Goal: Task Accomplishment & Management: Manage account settings

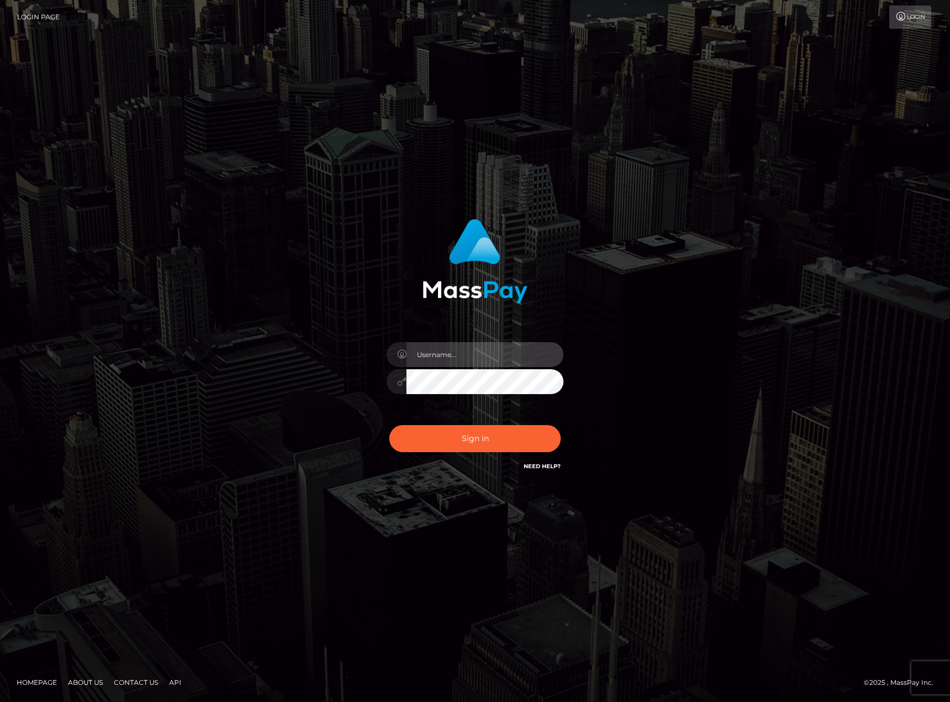
click at [497, 364] on input "text" at bounding box center [484, 354] width 157 height 25
click at [263, 423] on div "Sign in" at bounding box center [475, 351] width 630 height 281
click at [507, 360] on input "text" at bounding box center [484, 354] width 157 height 25
click at [806, 141] on div "Sign in" at bounding box center [475, 351] width 950 height 447
type input "karl.cope"
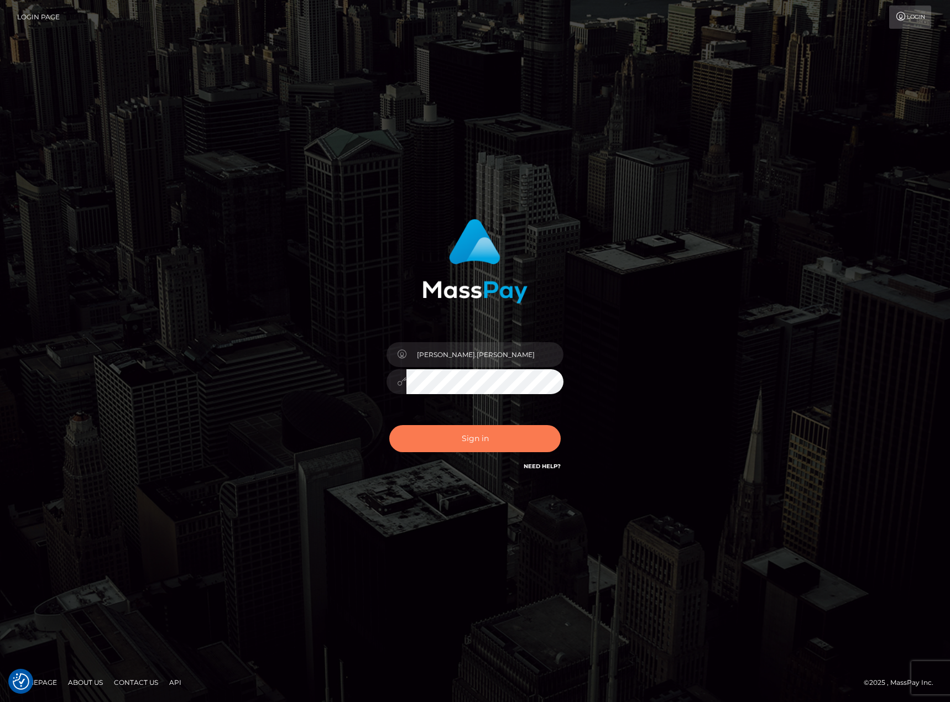
click at [467, 437] on button "Sign in" at bounding box center [474, 438] width 171 height 27
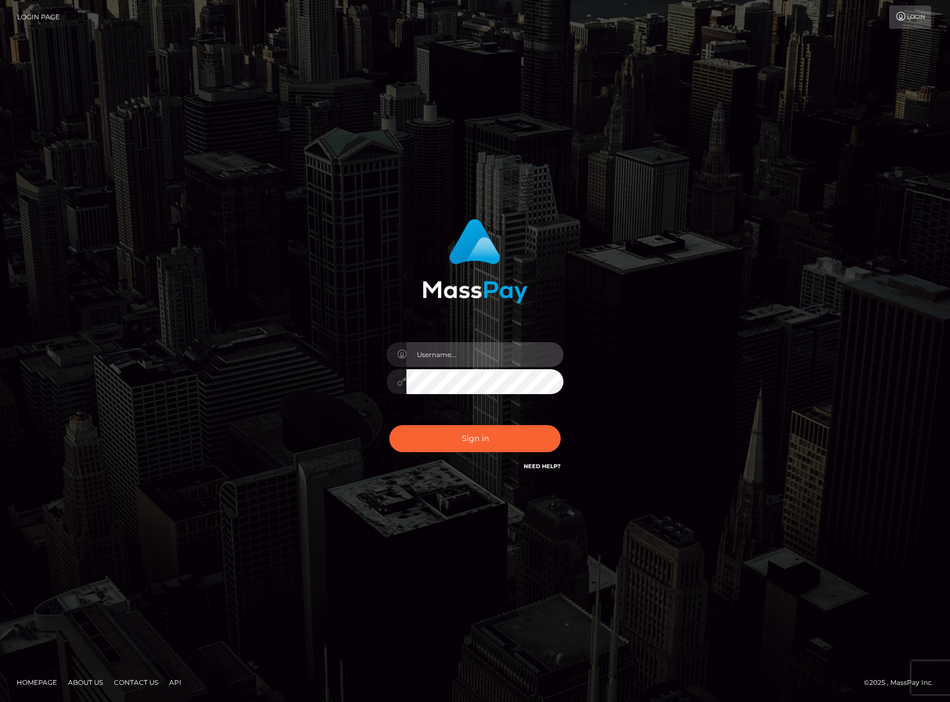
type input "karl.cope"
click at [471, 436] on button "Sign in" at bounding box center [474, 438] width 171 height 27
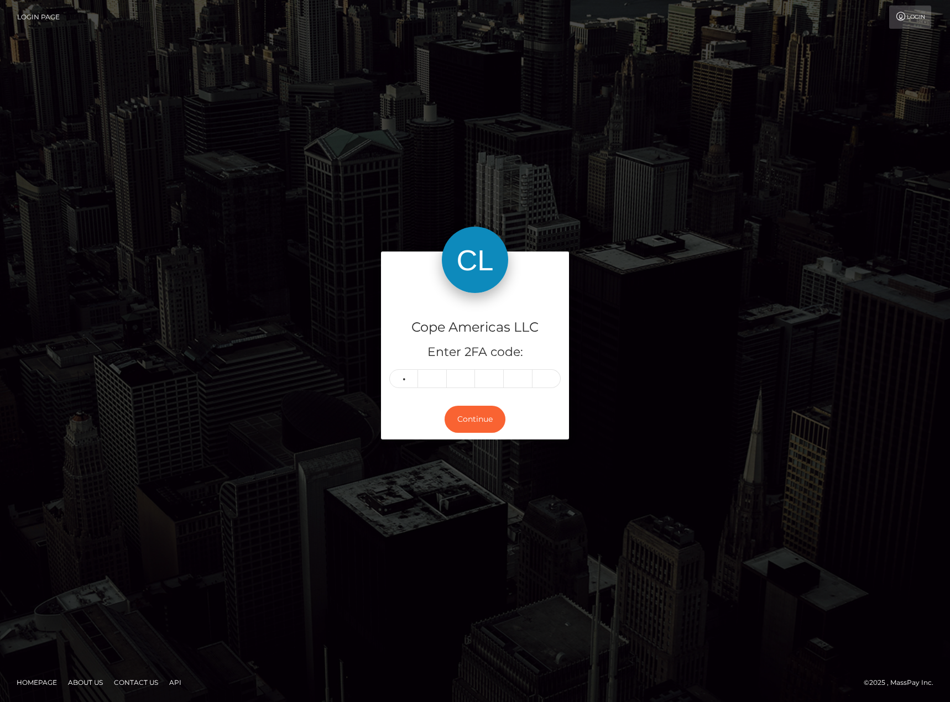
type input "3"
type input "6"
type input "2"
type input "6"
type input "7"
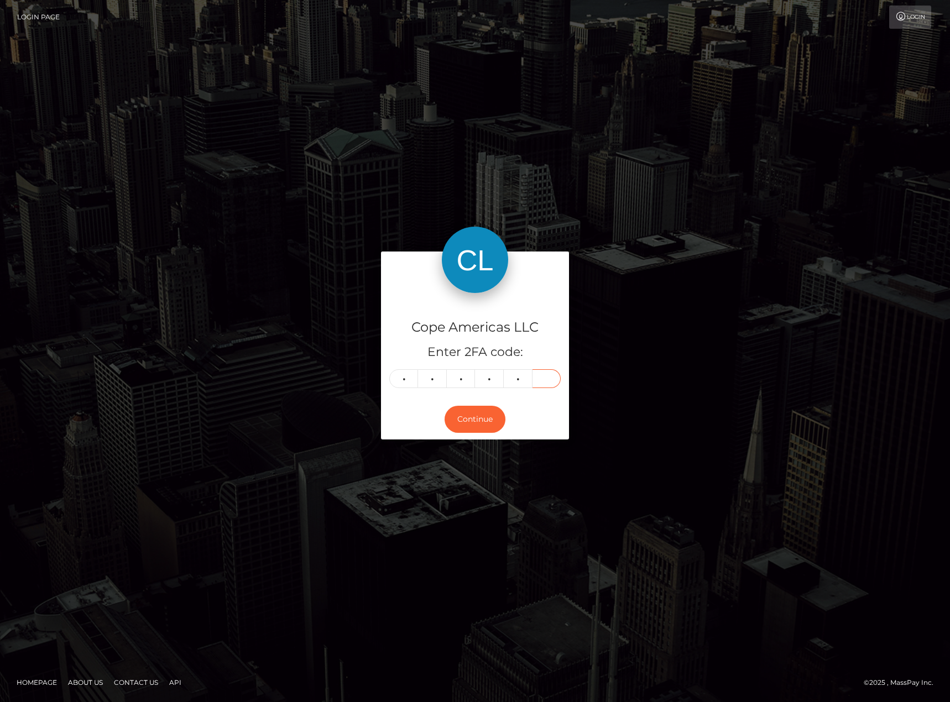
type input "5"
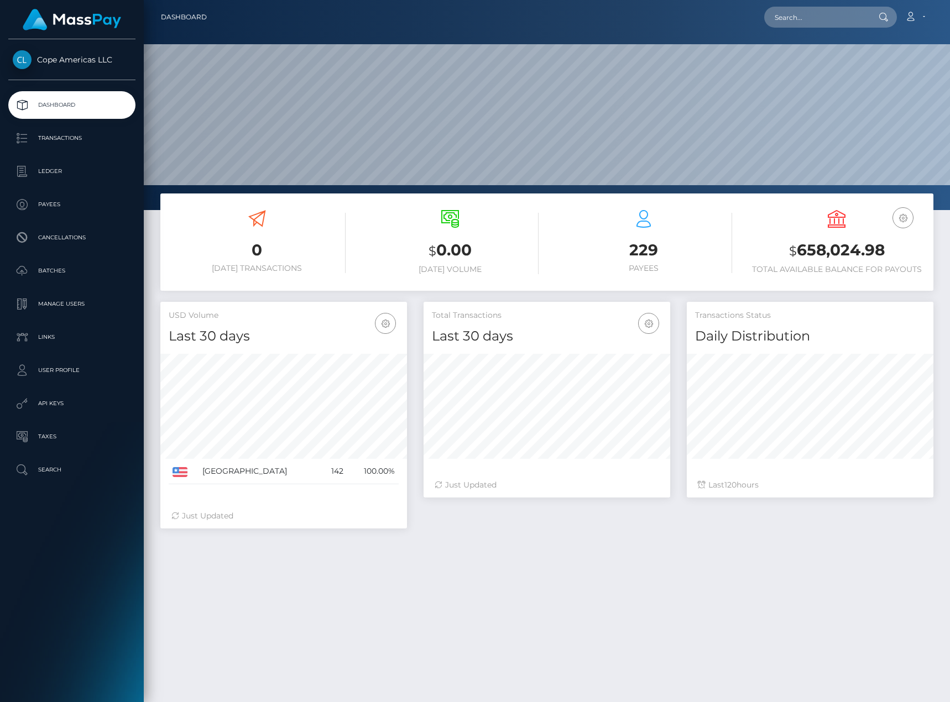
scroll to position [196, 247]
click at [73, 283] on link "Batches" at bounding box center [71, 271] width 127 height 28
click at [91, 272] on p "Batches" at bounding box center [72, 271] width 118 height 17
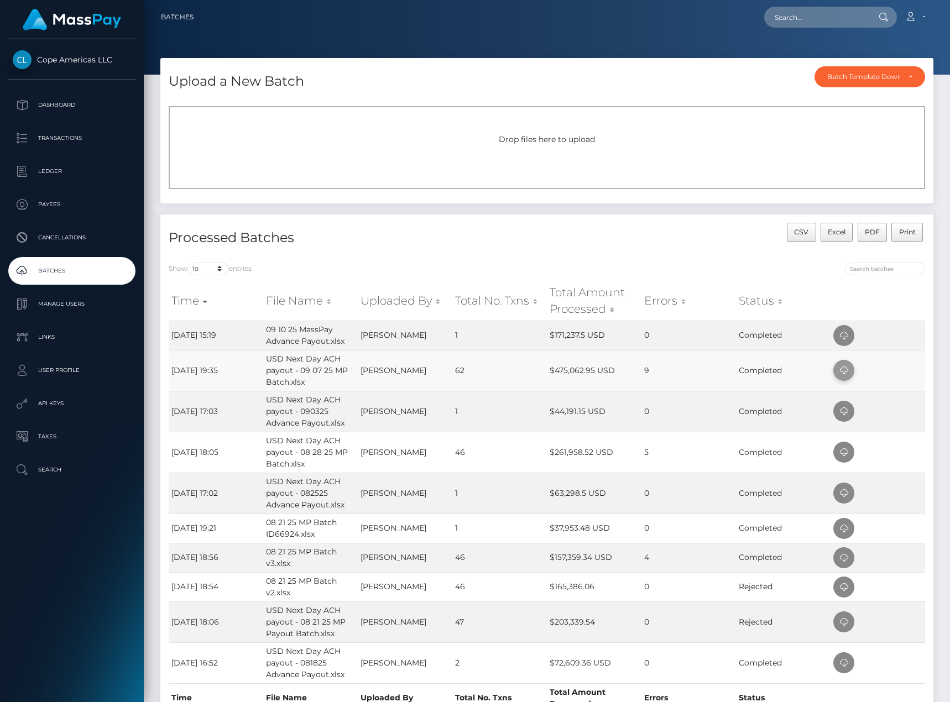
click at [842, 371] on icon at bounding box center [843, 371] width 13 height 14
click at [97, 99] on p "Dashboard" at bounding box center [72, 105] width 118 height 17
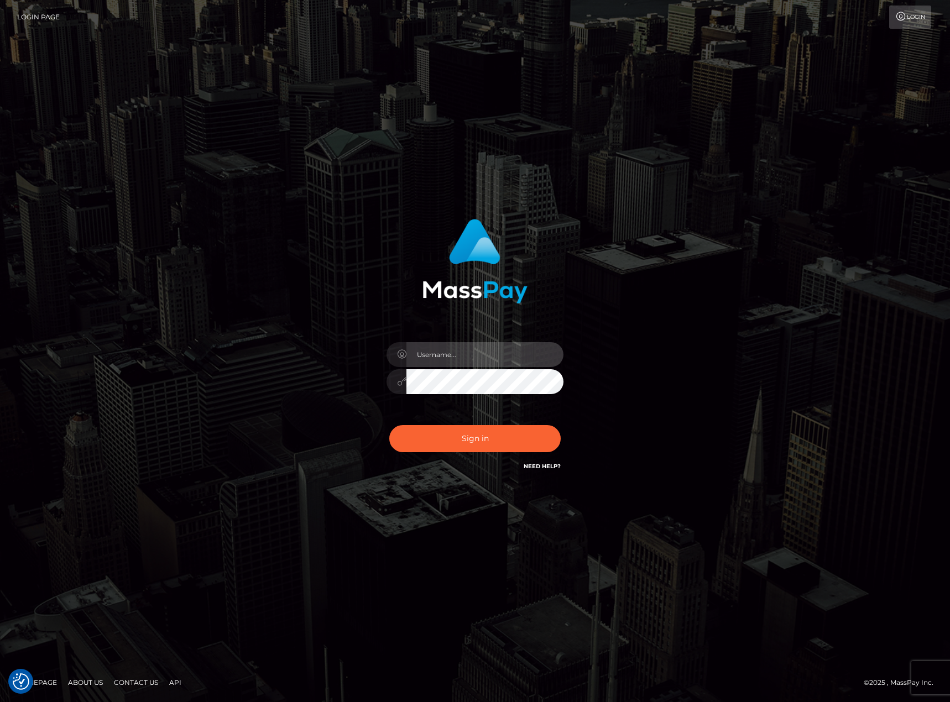
type input "karl.cope"
click at [455, 433] on button "Sign in" at bounding box center [474, 438] width 171 height 27
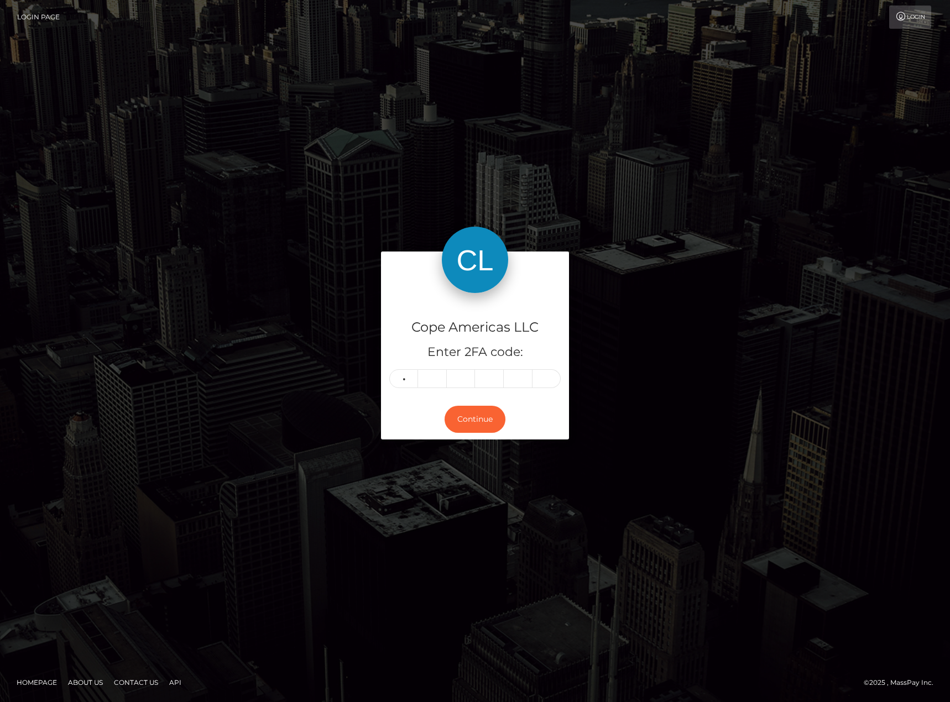
type input "1"
type input "8"
type input "1"
type input "4"
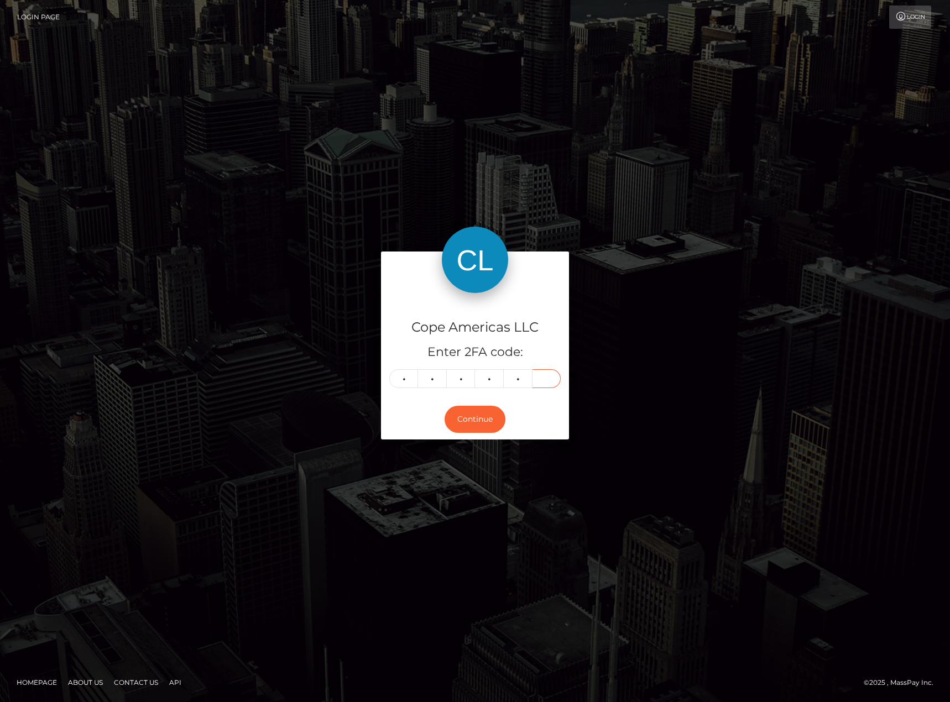
type input "9"
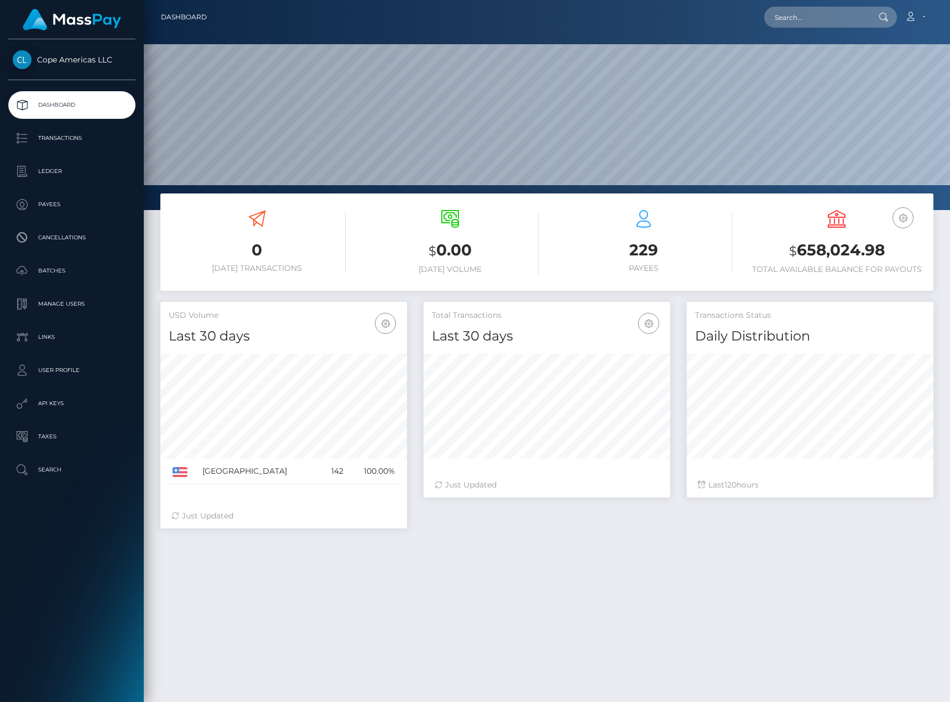
scroll to position [196, 247]
click at [52, 268] on p "Batches" at bounding box center [72, 271] width 118 height 17
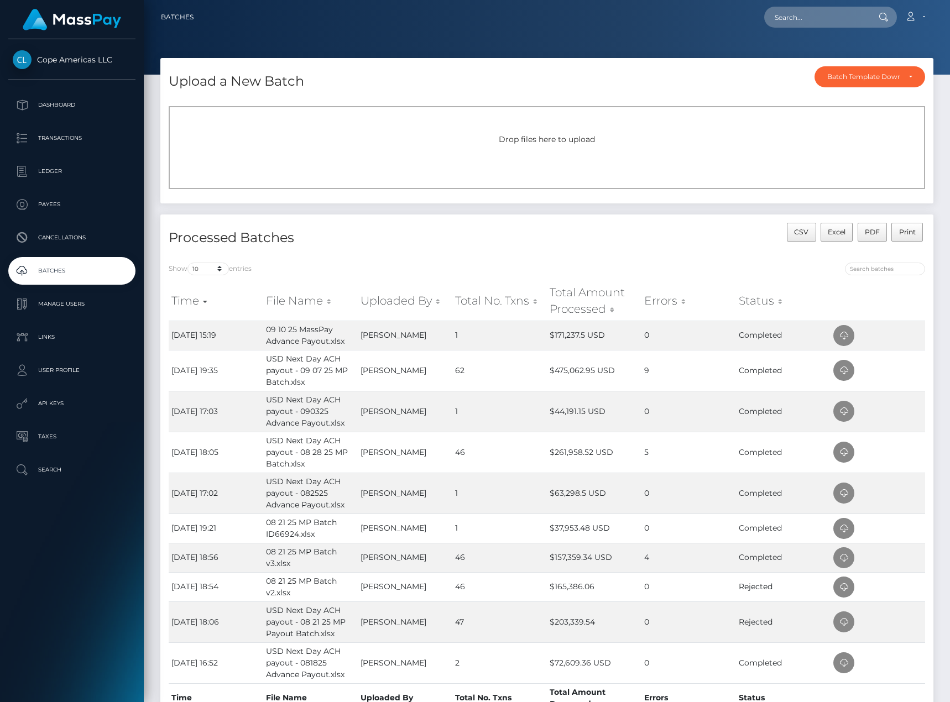
drag, startPoint x: 382, startPoint y: 242, endPoint x: 756, endPoint y: 126, distance: 392.2
click at [382, 242] on h4 "Processed Batches" at bounding box center [354, 237] width 370 height 19
click at [894, 81] on div "Batch Template Download" at bounding box center [863, 76] width 72 height 9
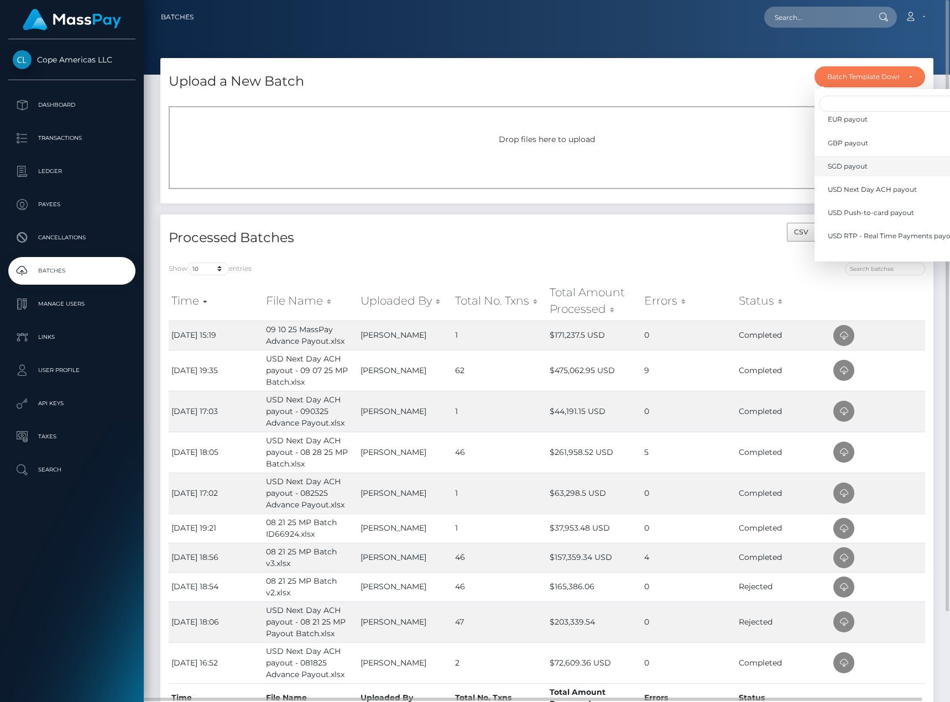
scroll to position [231, 0]
click at [902, 194] on link "USD Next Day ACH payout" at bounding box center [893, 199] width 157 height 20
select select "/batch_templates/USD Next Day ACH payout.xlsx"
select select
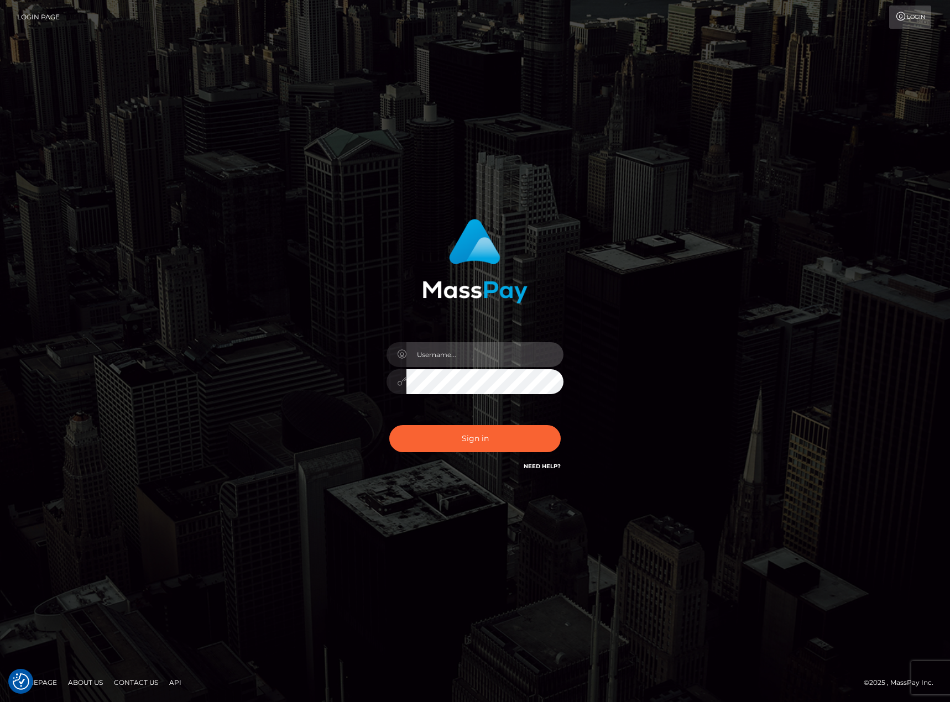
type input "karl.cope"
click at [498, 444] on button "Sign in" at bounding box center [474, 438] width 171 height 27
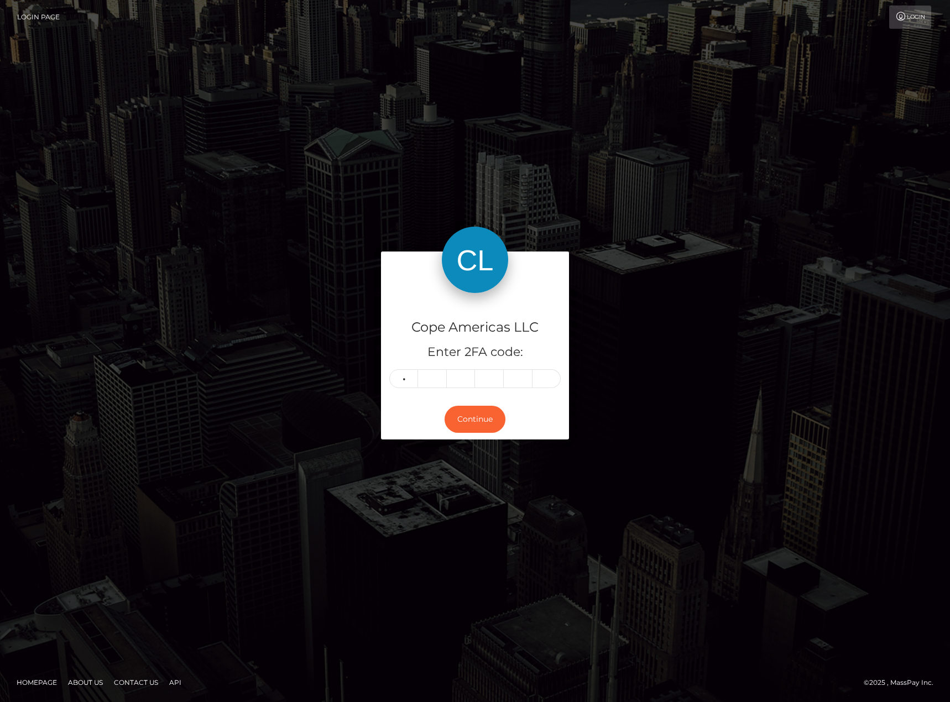
type input "8"
type input "0"
type input "9"
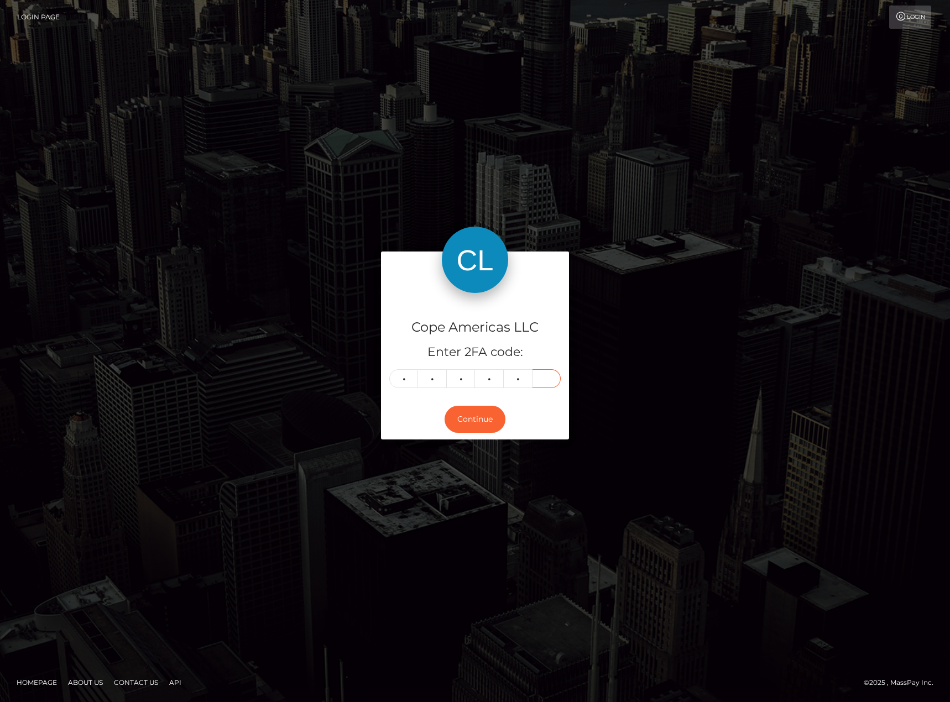
type input "9"
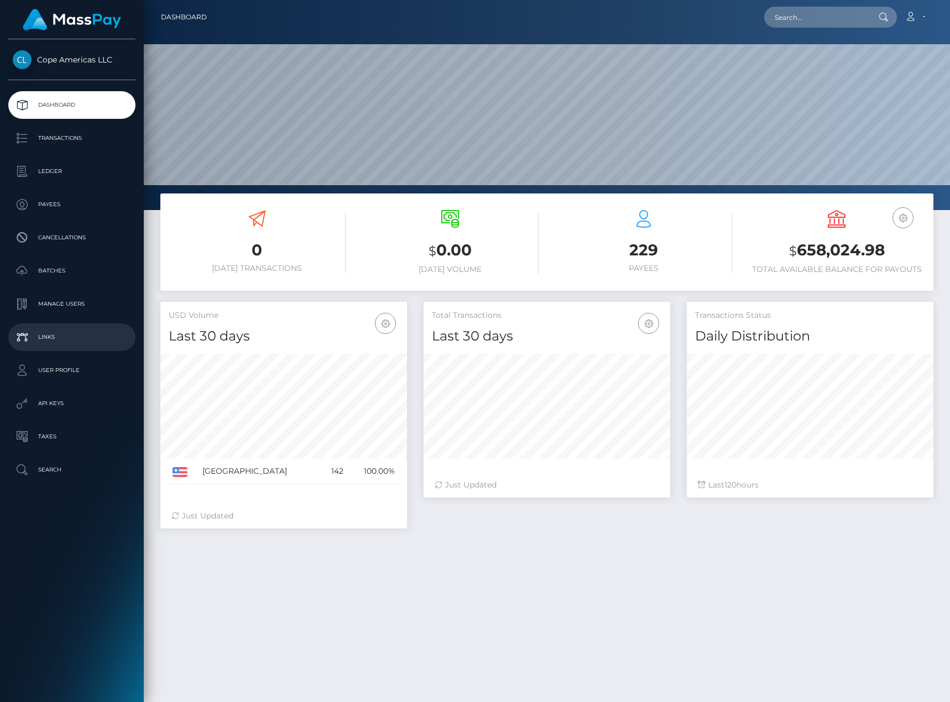
scroll to position [196, 247]
click at [71, 273] on p "Batches" at bounding box center [72, 271] width 118 height 17
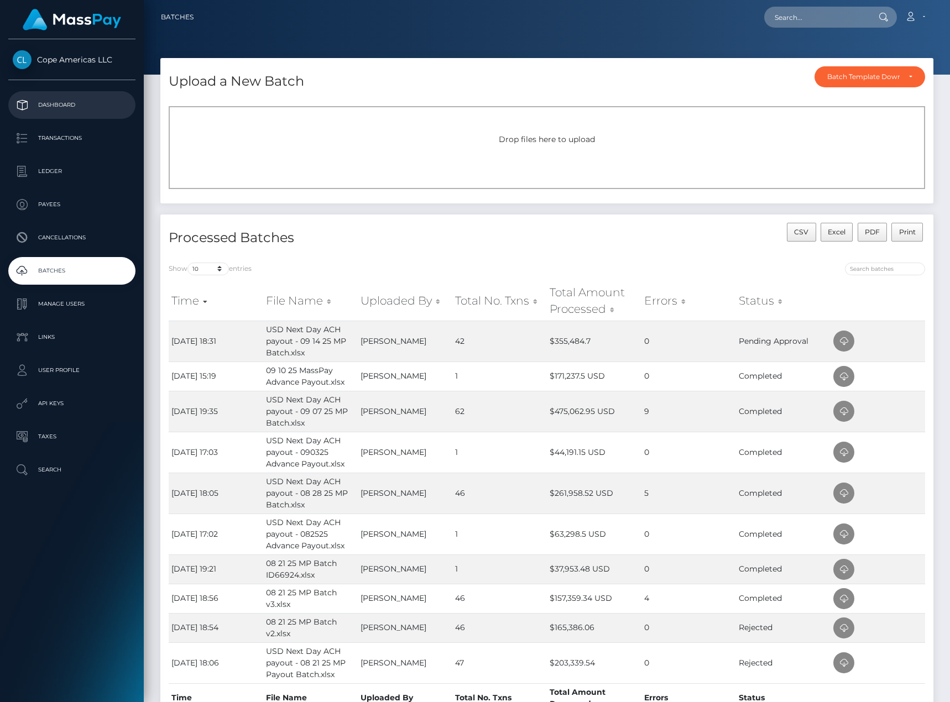
click at [105, 112] on p "Dashboard" at bounding box center [72, 105] width 118 height 17
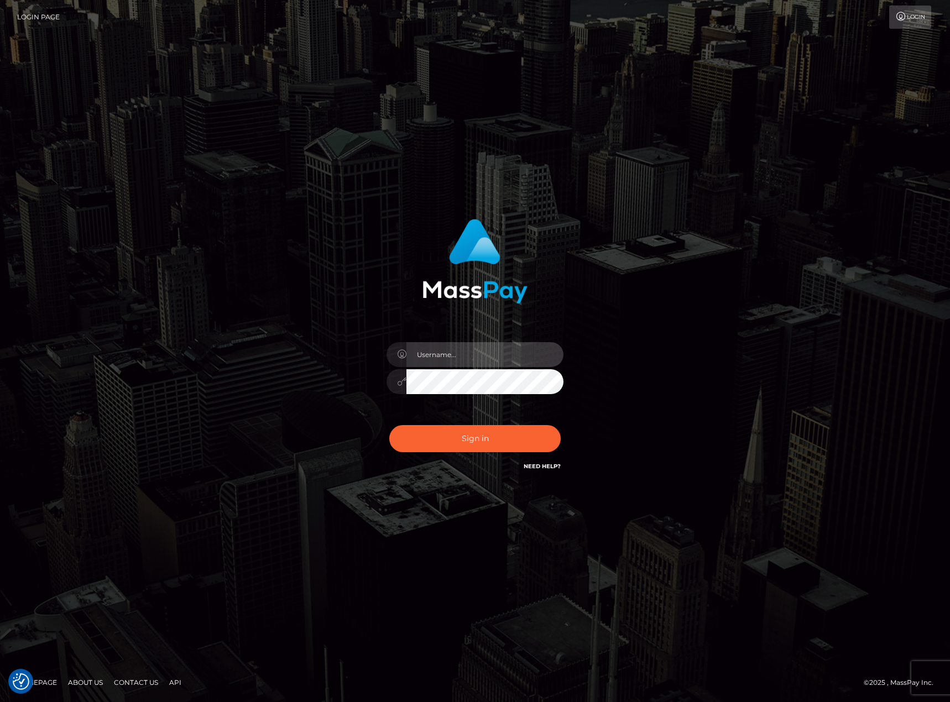
type input "[PERSON_NAME].[PERSON_NAME]"
click at [501, 437] on button "Sign in" at bounding box center [474, 438] width 171 height 27
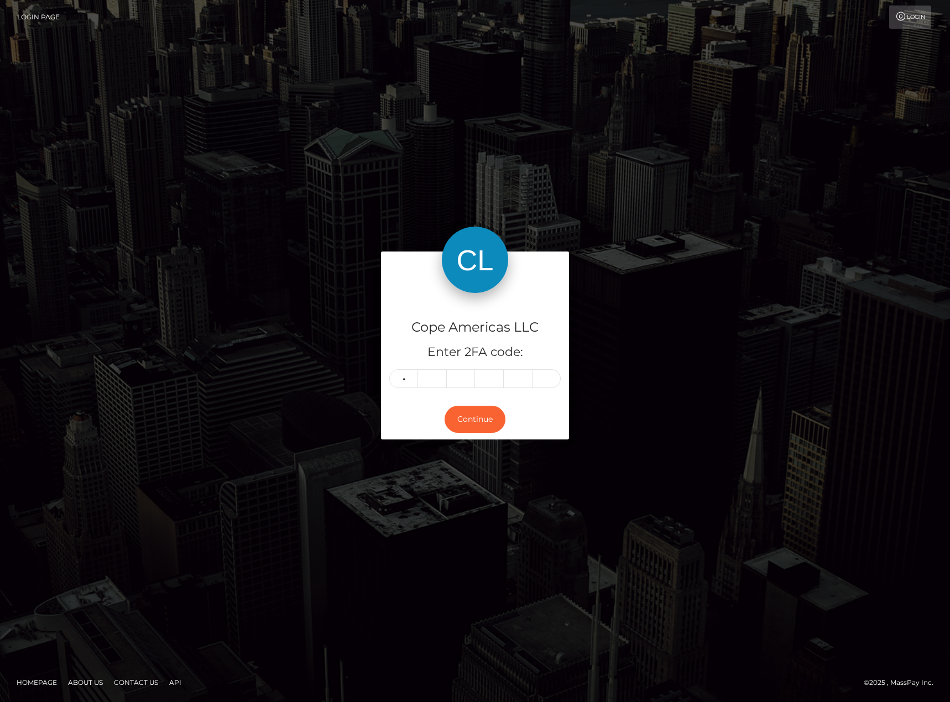
type input "9"
type input "6"
type input "1"
type input "0"
type input "1"
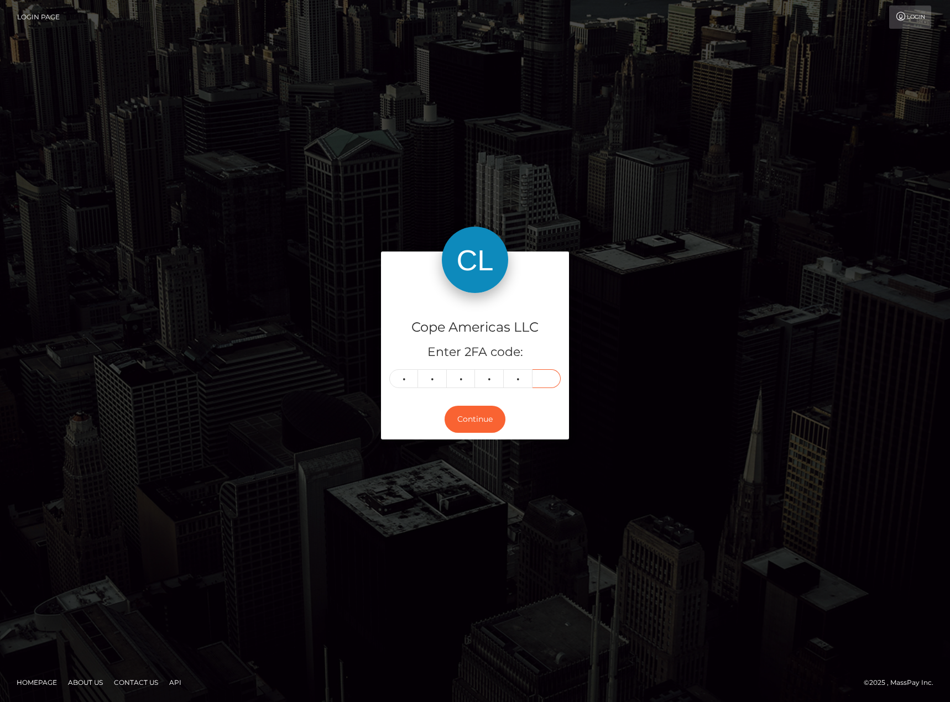
type input "4"
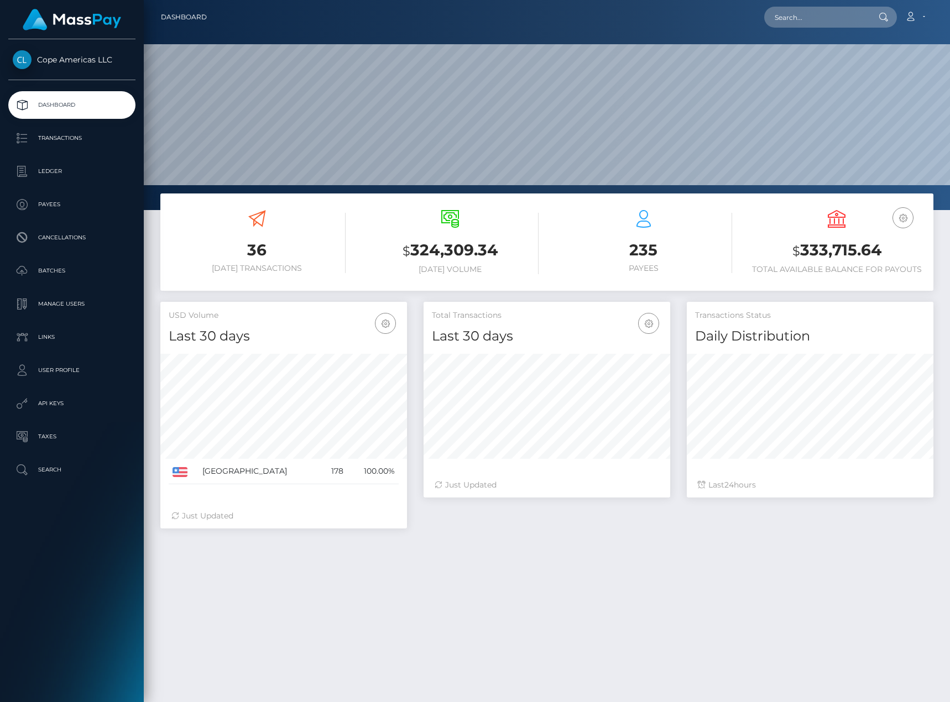
scroll to position [196, 247]
click at [81, 260] on link "Batches" at bounding box center [71, 271] width 127 height 28
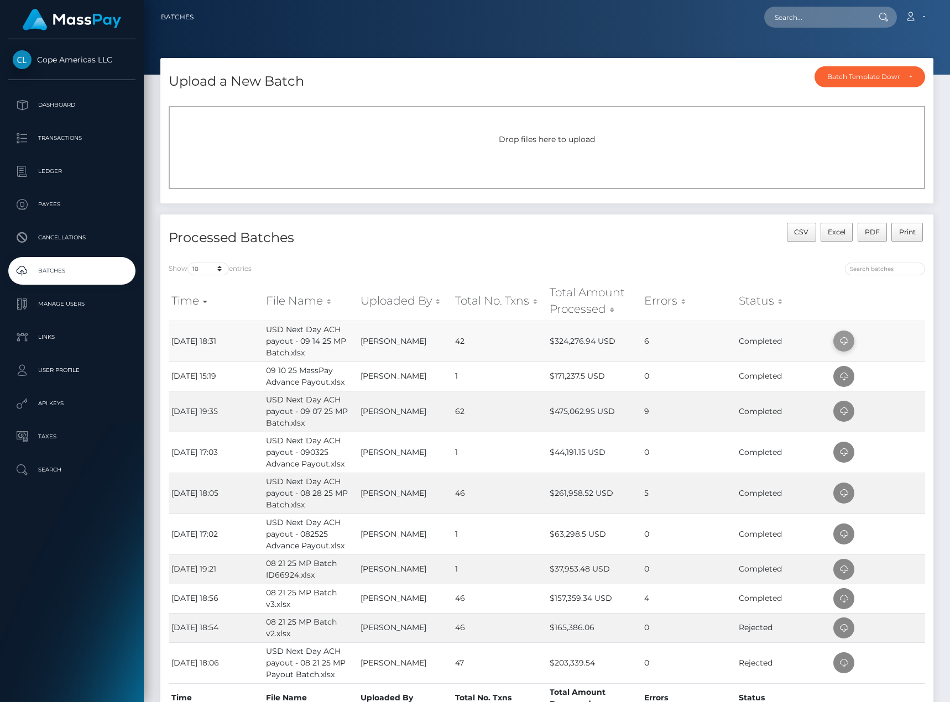
click at [848, 338] on icon at bounding box center [843, 342] width 13 height 14
click at [77, 101] on p "Dashboard" at bounding box center [72, 105] width 118 height 17
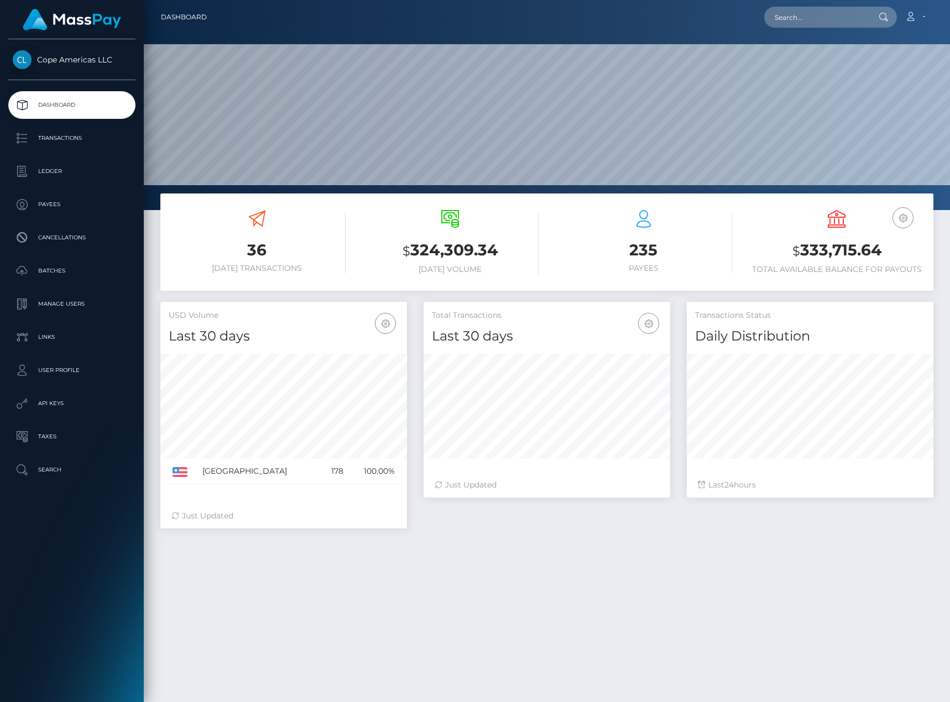
scroll to position [196, 247]
